Goal: Find specific page/section: Find specific page/section

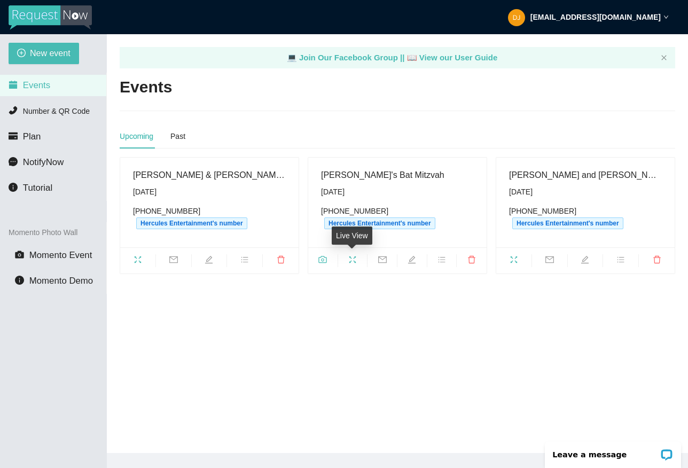
click at [356, 261] on icon "fullscreen" at bounding box center [352, 259] width 9 height 9
click at [353, 259] on icon "fullscreen" at bounding box center [352, 259] width 9 height 9
